Goal: Find specific page/section: Find specific page/section

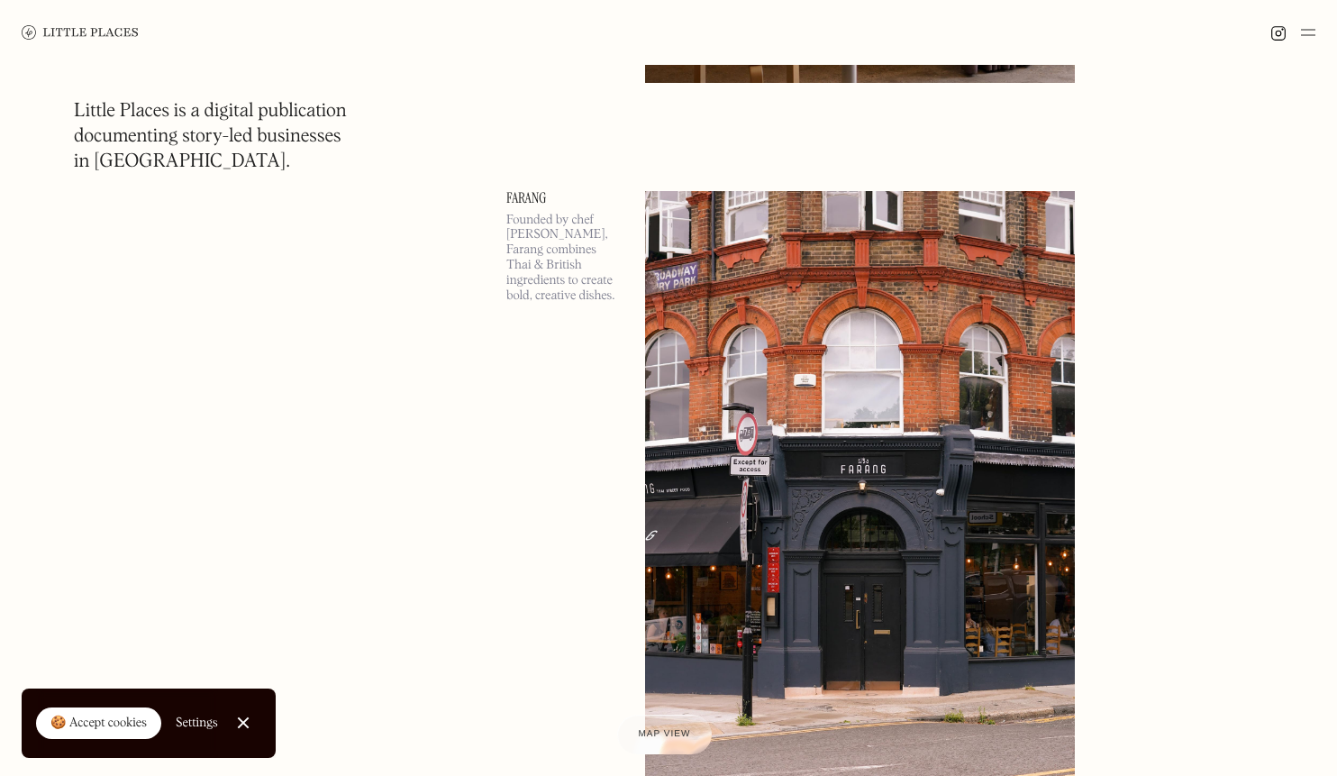
scroll to position [5083, 0]
click at [1303, 33] on img at bounding box center [1308, 33] width 14 height 22
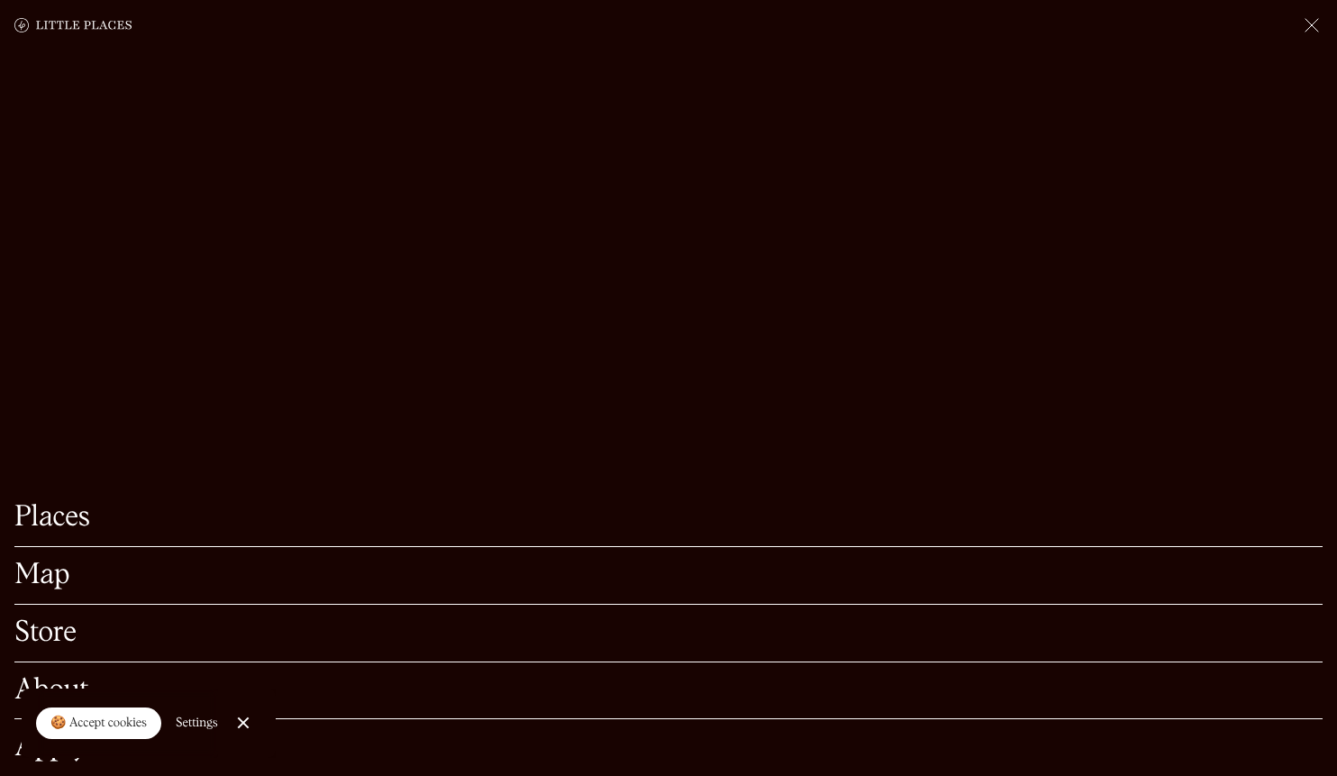
scroll to position [5227, 0]
click at [45, 568] on link "Map" at bounding box center [668, 575] width 1308 height 28
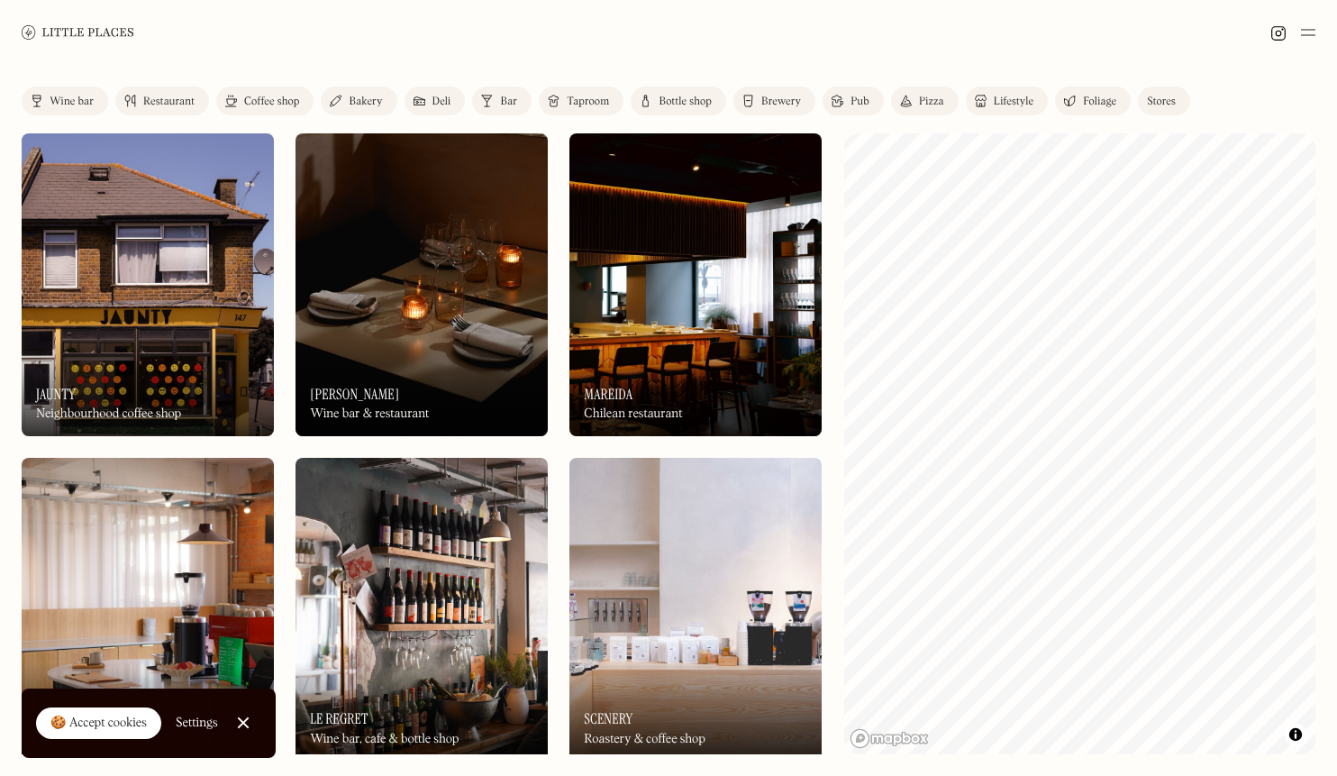
click at [651, 344] on div "On Our Radar Mareida Chilean restaurant" at bounding box center [695, 386] width 252 height 99
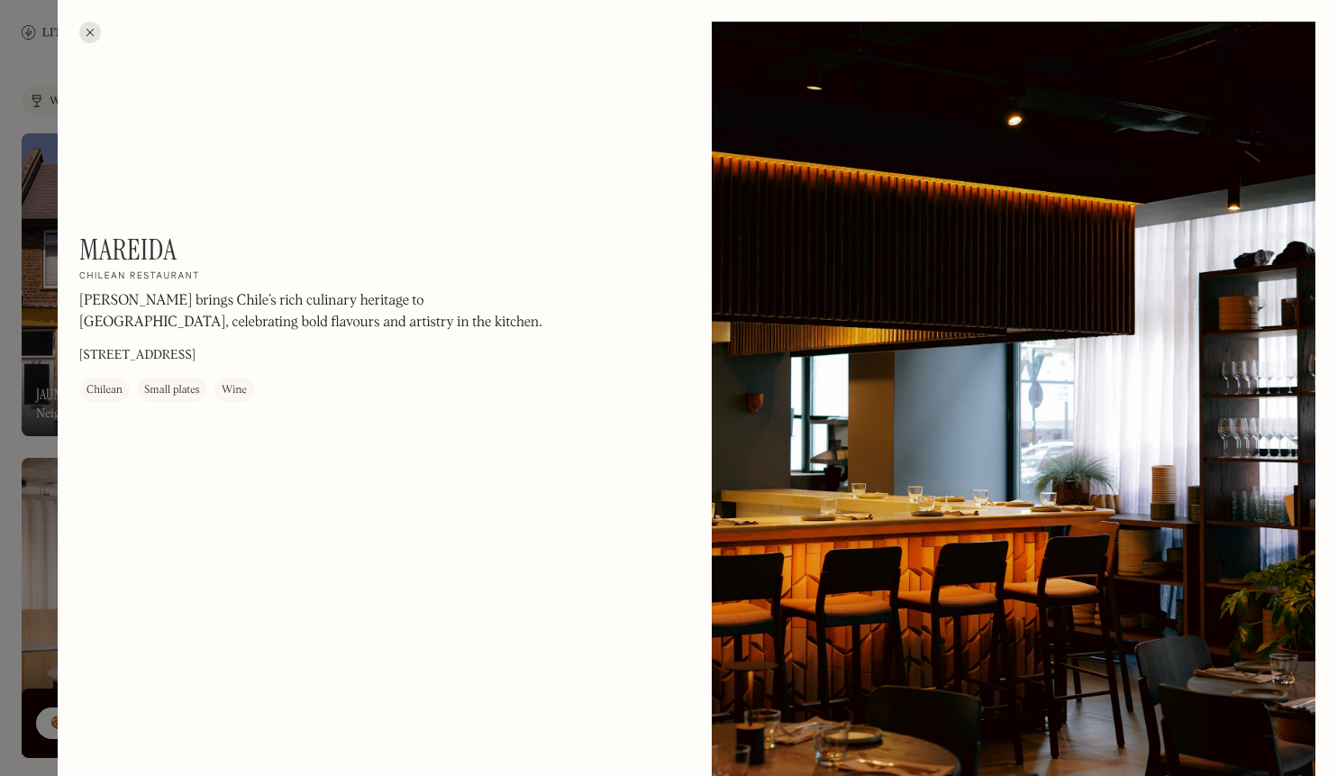
click at [88, 37] on div at bounding box center [90, 33] width 22 height 22
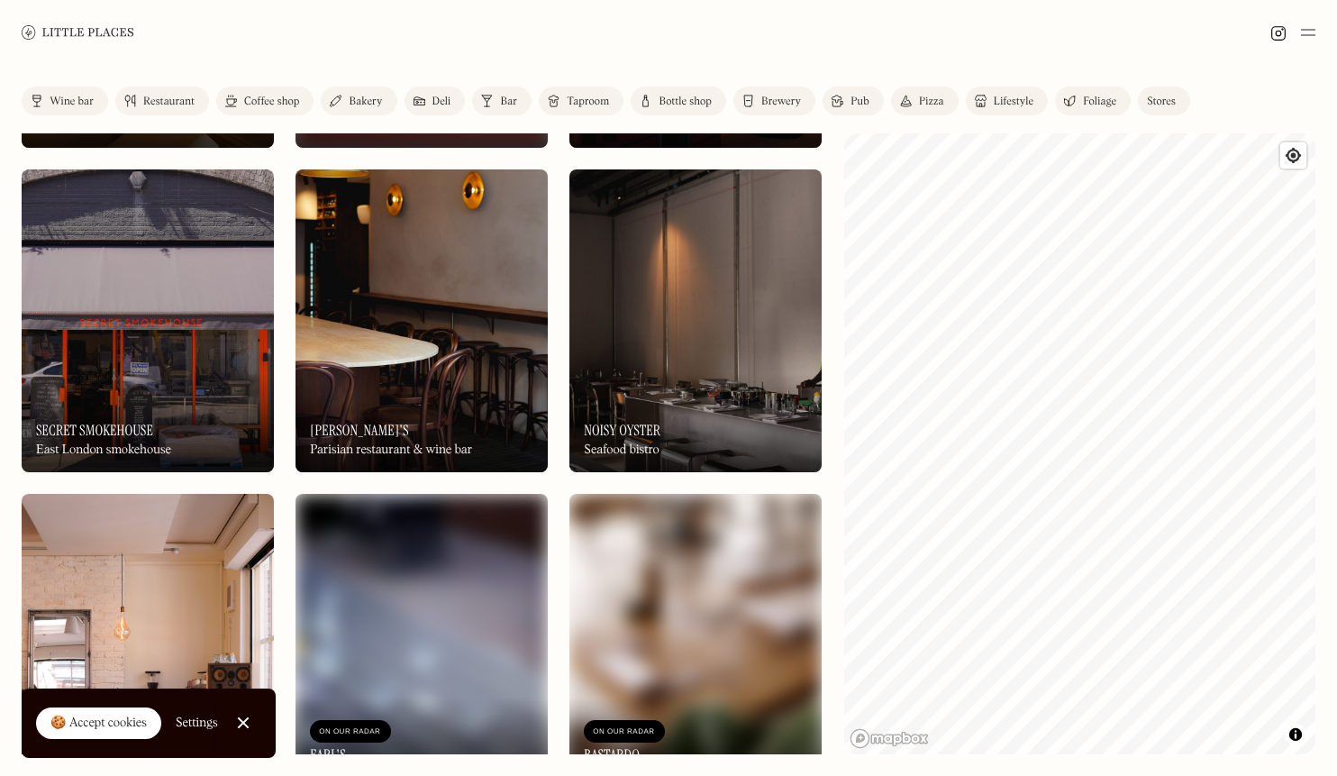
scroll to position [1604, 0]
